Goal: Find specific page/section

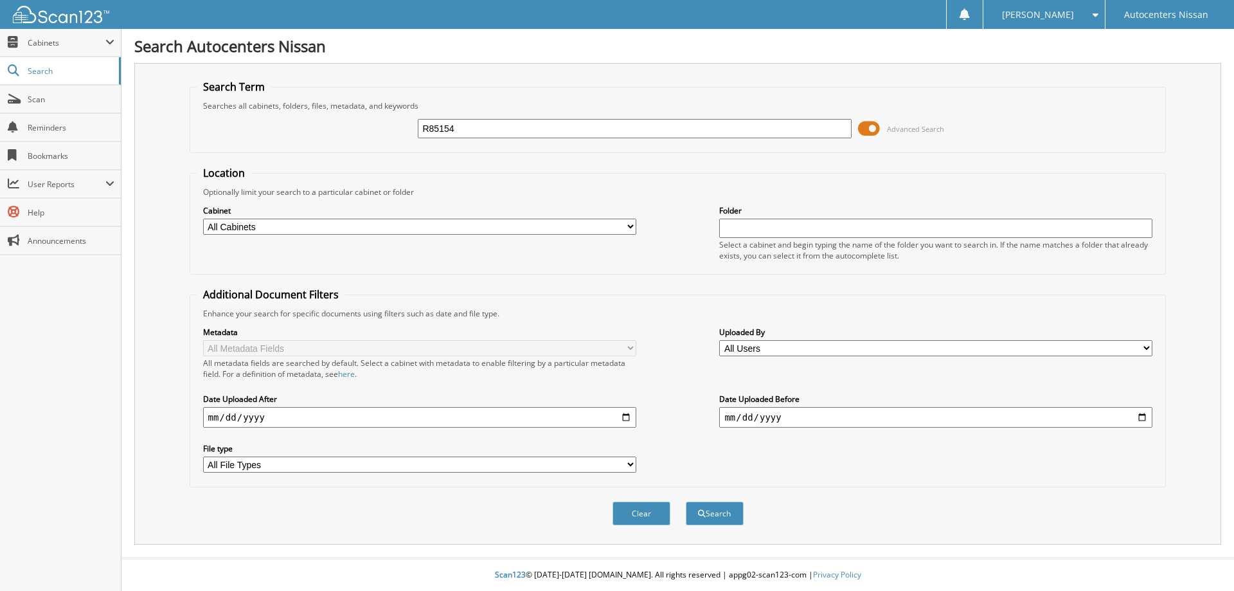
type input "R85154"
click at [686, 501] on button "Search" at bounding box center [715, 513] width 58 height 24
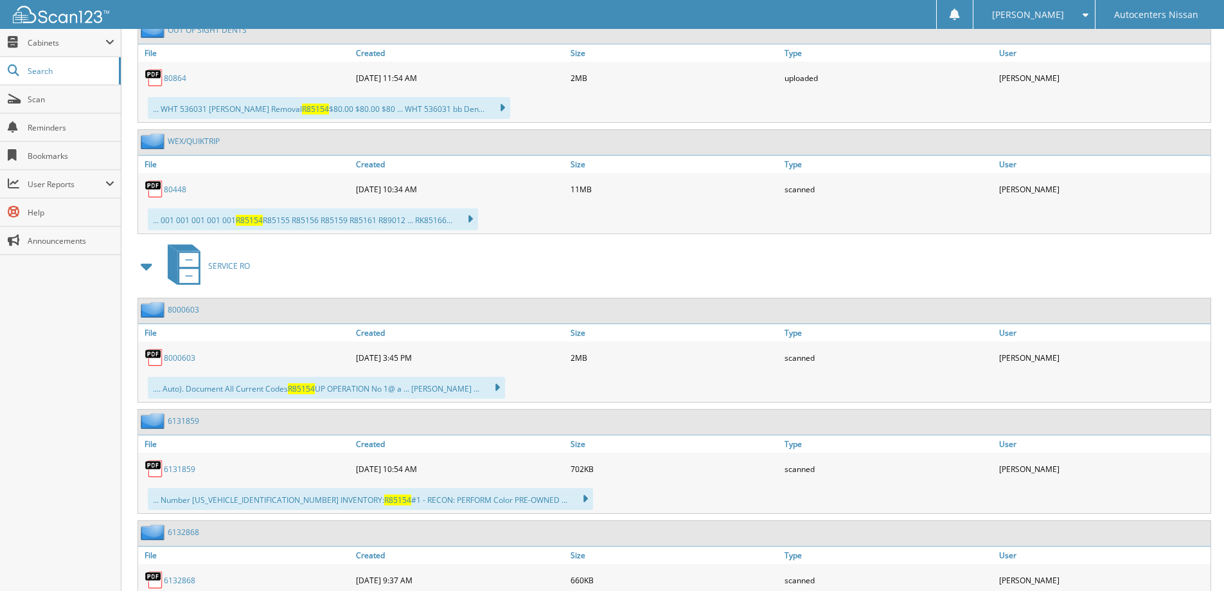
scroll to position [643, 0]
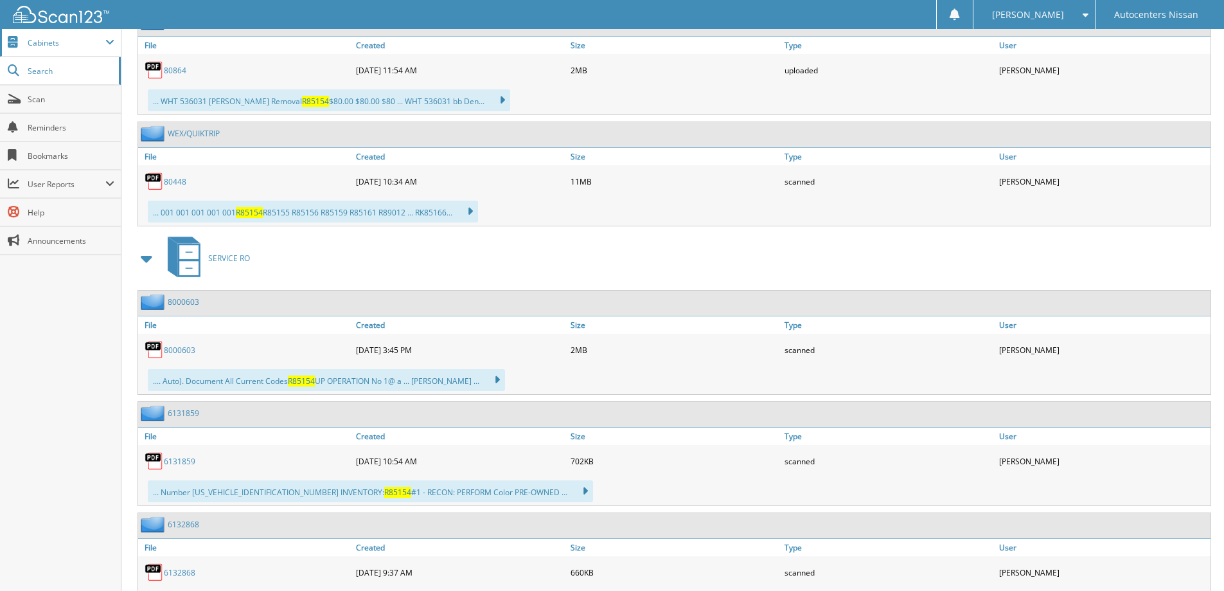
click at [73, 45] on span "Cabinets" at bounding box center [67, 42] width 78 height 11
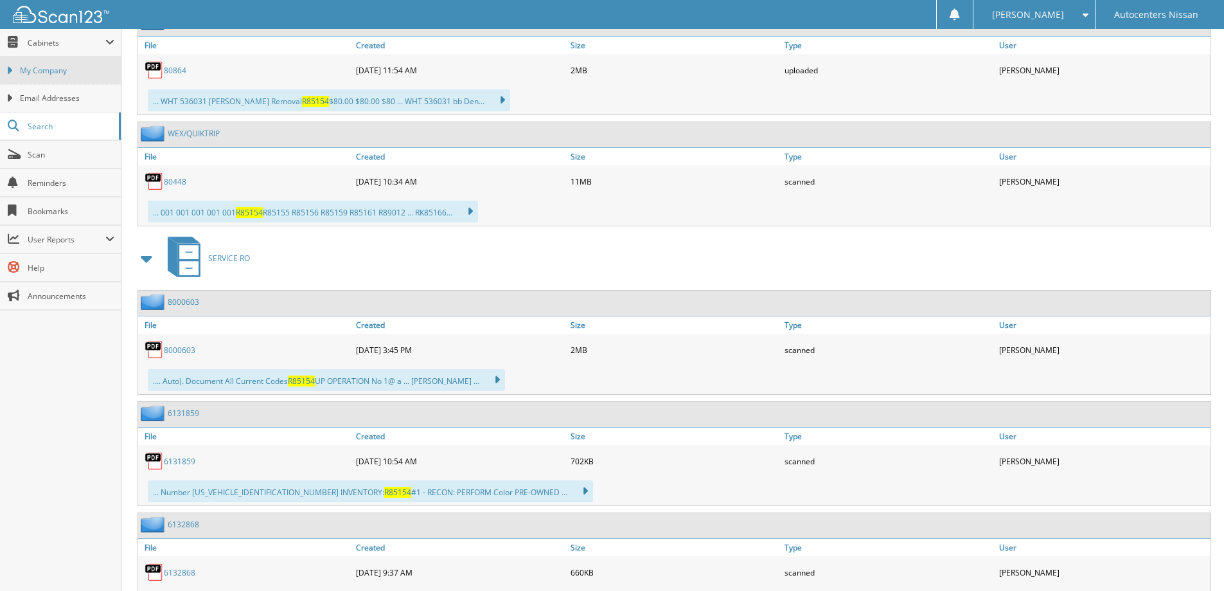
click at [58, 68] on span "My Company" at bounding box center [67, 71] width 94 height 12
